Goal: Transaction & Acquisition: Purchase product/service

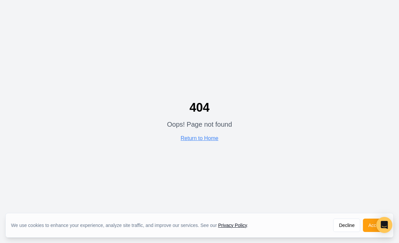
click at [197, 142] on div "404 Oops! Page not found Return to Home" at bounding box center [199, 121] width 65 height 41
click at [197, 141] on link "Return to Home" at bounding box center [200, 138] width 38 height 6
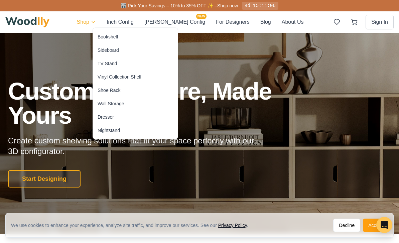
click at [109, 37] on div "Bookshelf" at bounding box center [108, 36] width 20 height 7
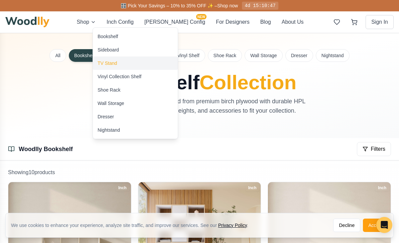
click at [109, 64] on div "TV Stand" at bounding box center [107, 63] width 19 height 7
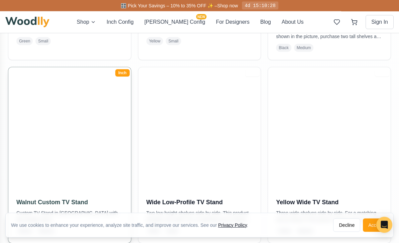
scroll to position [307, 0]
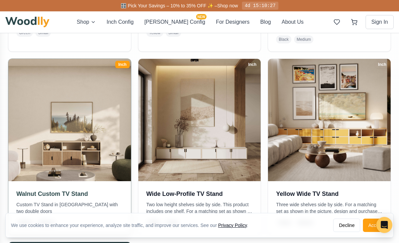
click at [84, 167] on img at bounding box center [69, 119] width 129 height 129
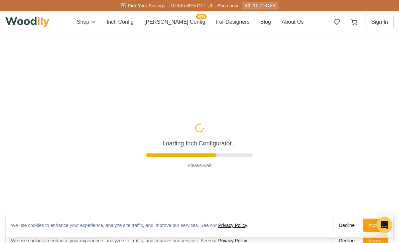
scroll to position [1, 0]
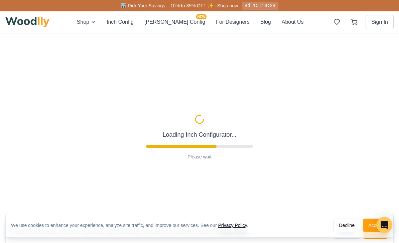
type input "62"
type input "2"
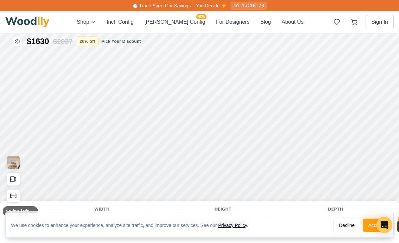
scroll to position [0, 0]
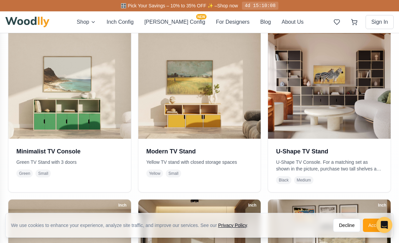
scroll to position [162, 0]
